Goal: Task Accomplishment & Management: Manage account settings

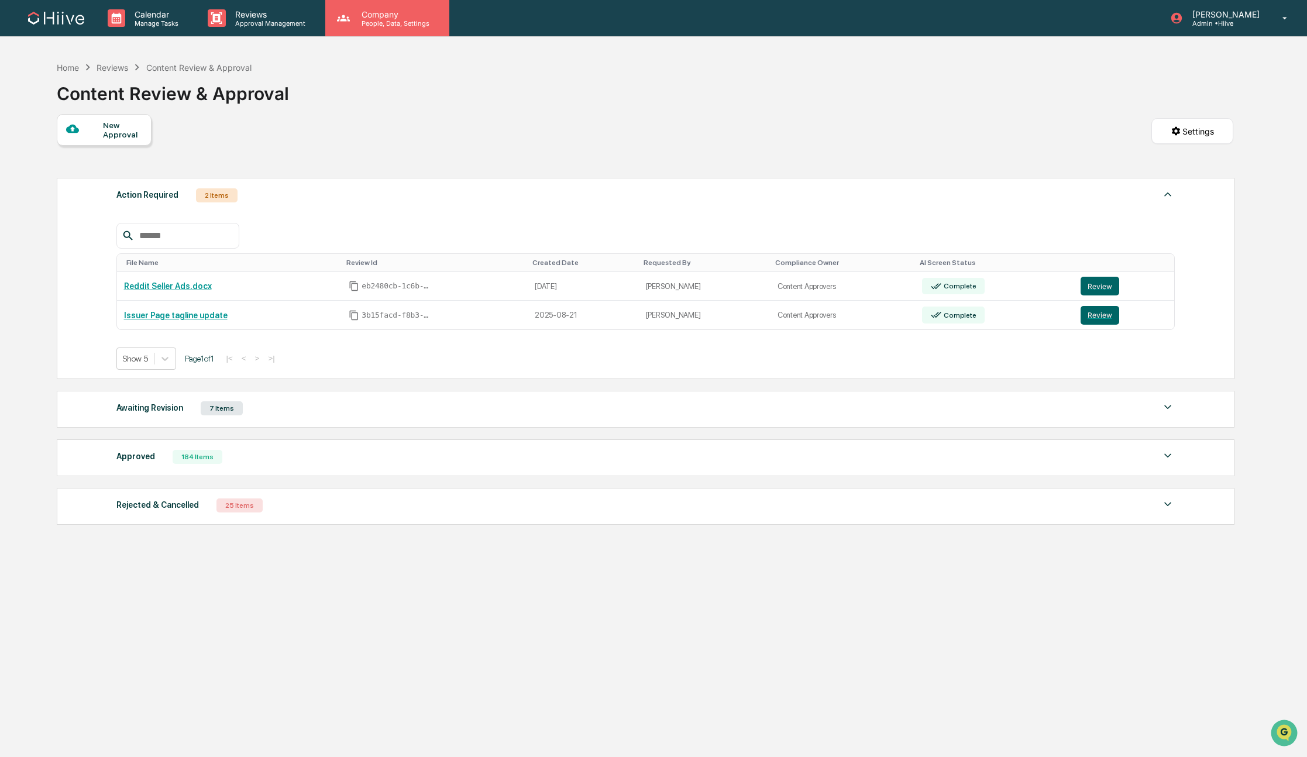
click at [372, 15] on p "Company" at bounding box center [393, 14] width 83 height 10
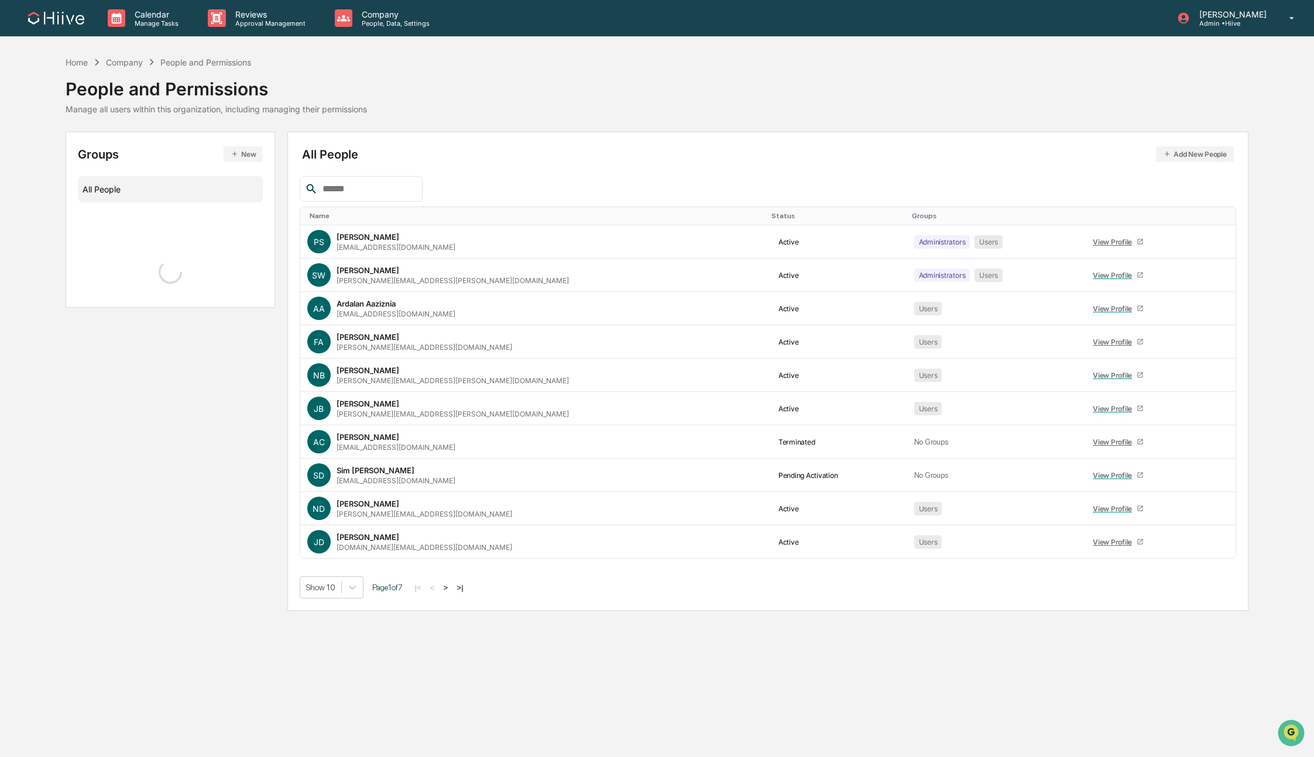
click at [360, 192] on input "text" at bounding box center [367, 188] width 99 height 15
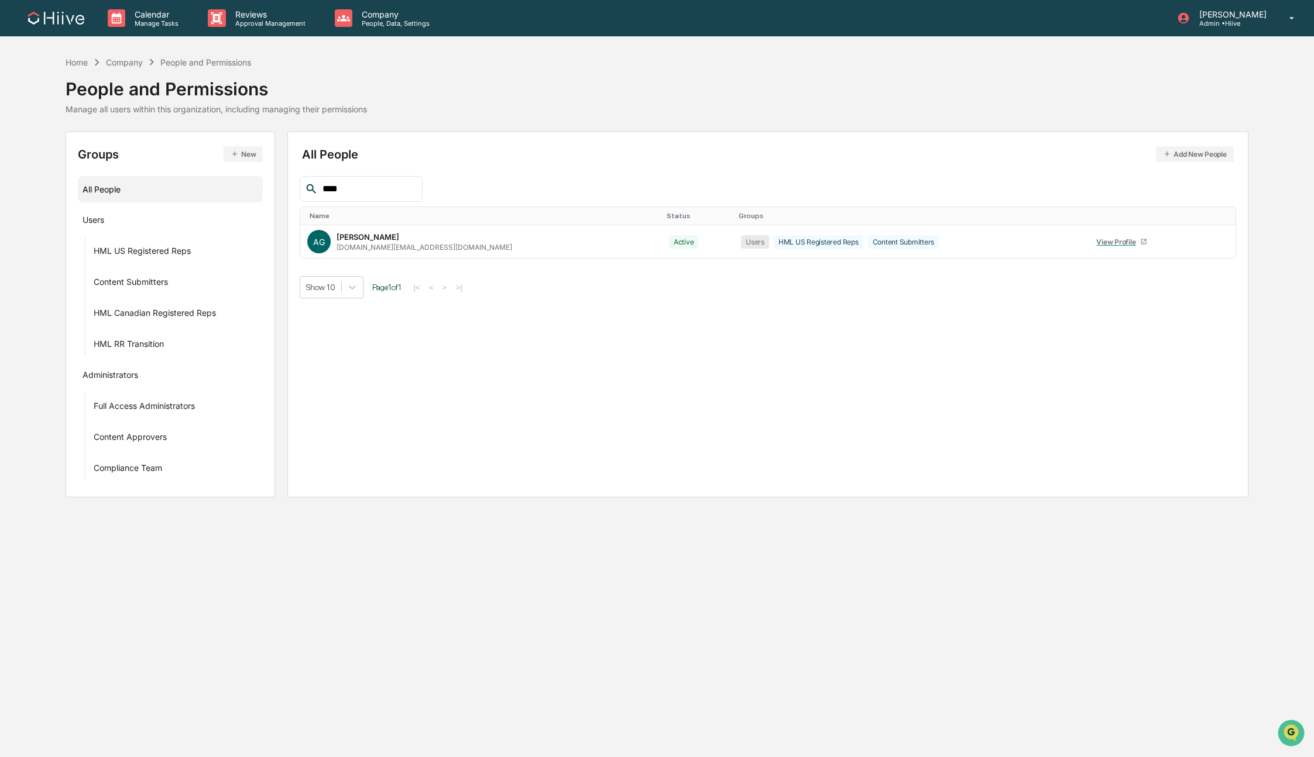
type input "****"
click at [1226, 21] on p "Admin • Hiive" at bounding box center [1230, 23] width 82 height 8
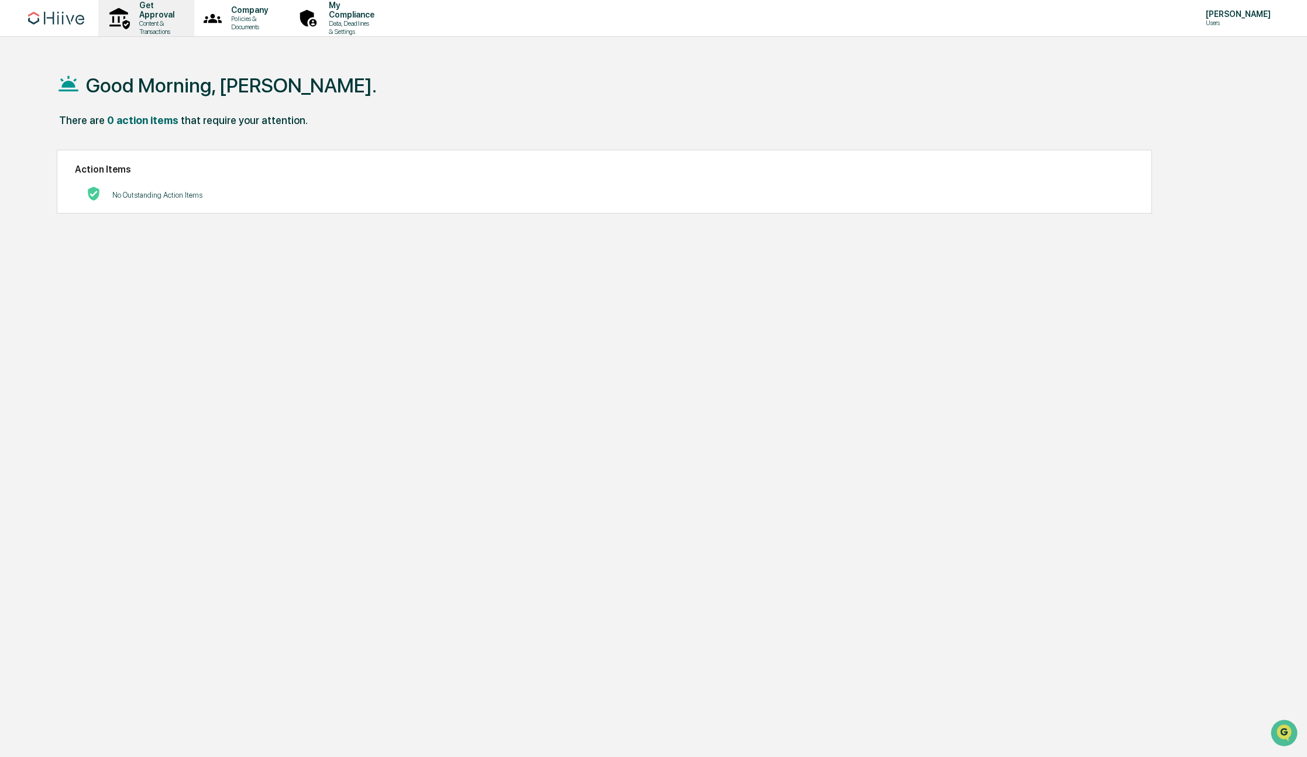
click at [152, 19] on p "Content & Transactions" at bounding box center [155, 27] width 50 height 16
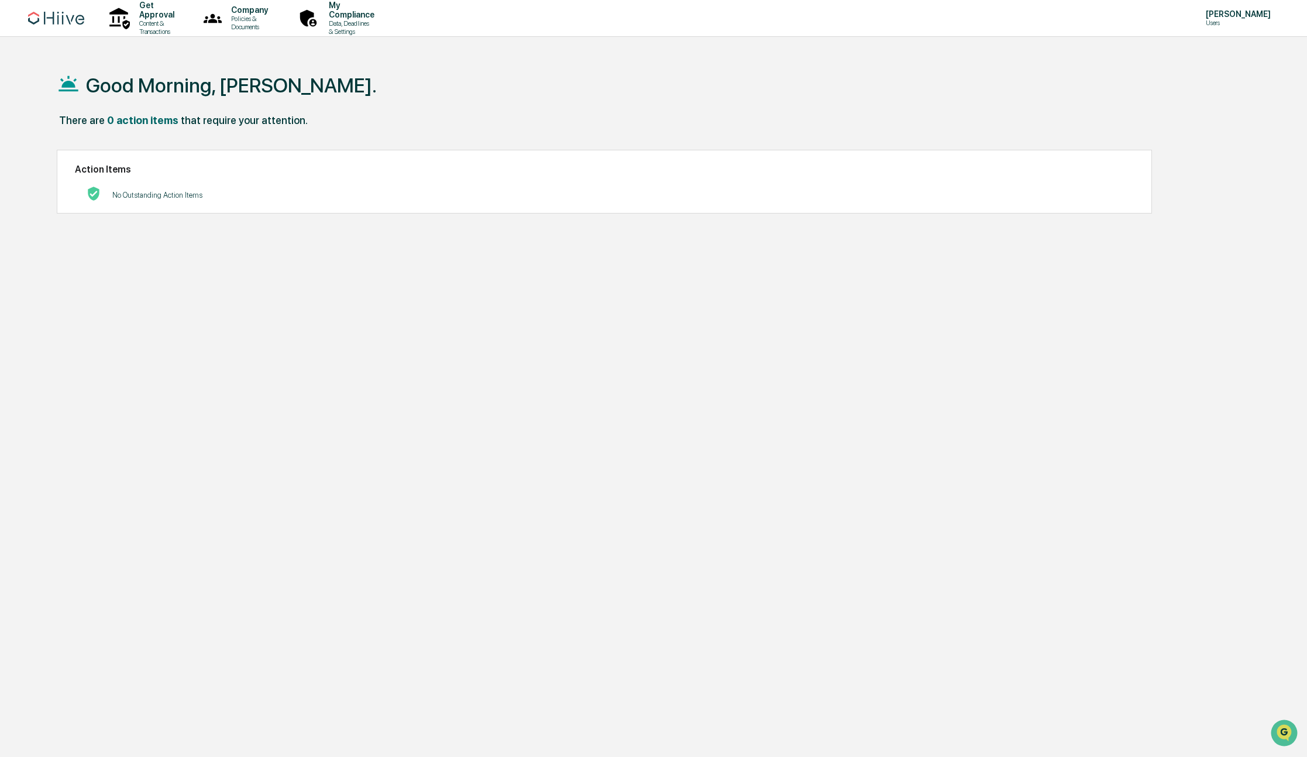
click at [1237, 16] on p "[PERSON_NAME]" at bounding box center [1237, 13] width 80 height 9
